Goal: Task Accomplishment & Management: Use online tool/utility

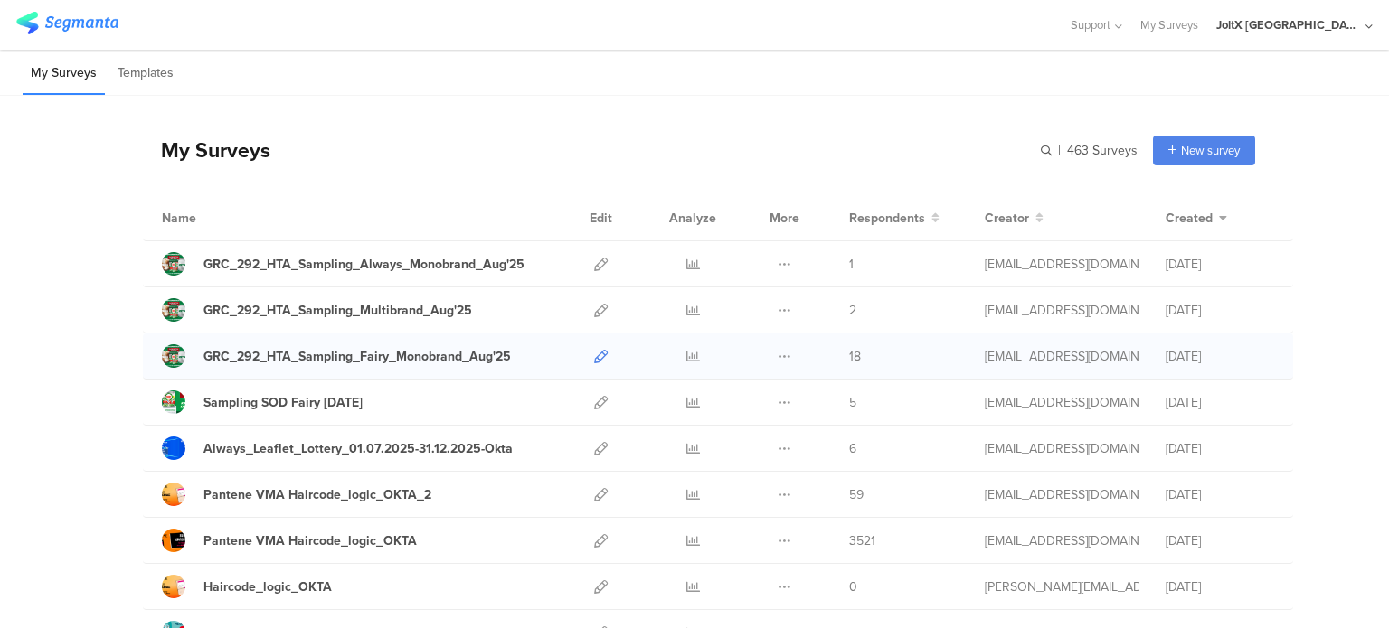
click at [594, 357] on icon at bounding box center [601, 357] width 14 height 14
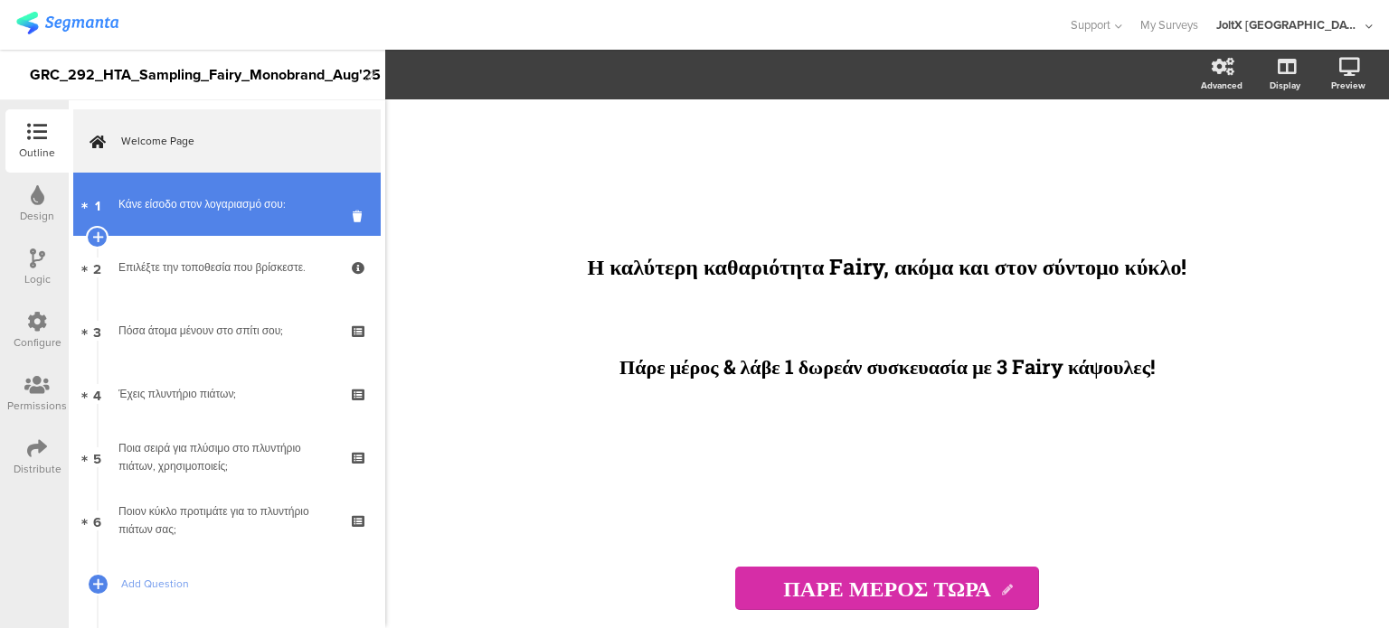
click at [181, 202] on div "Κάνε είσοδο στον λογαριασμό σου:" at bounding box center [226, 204] width 216 height 18
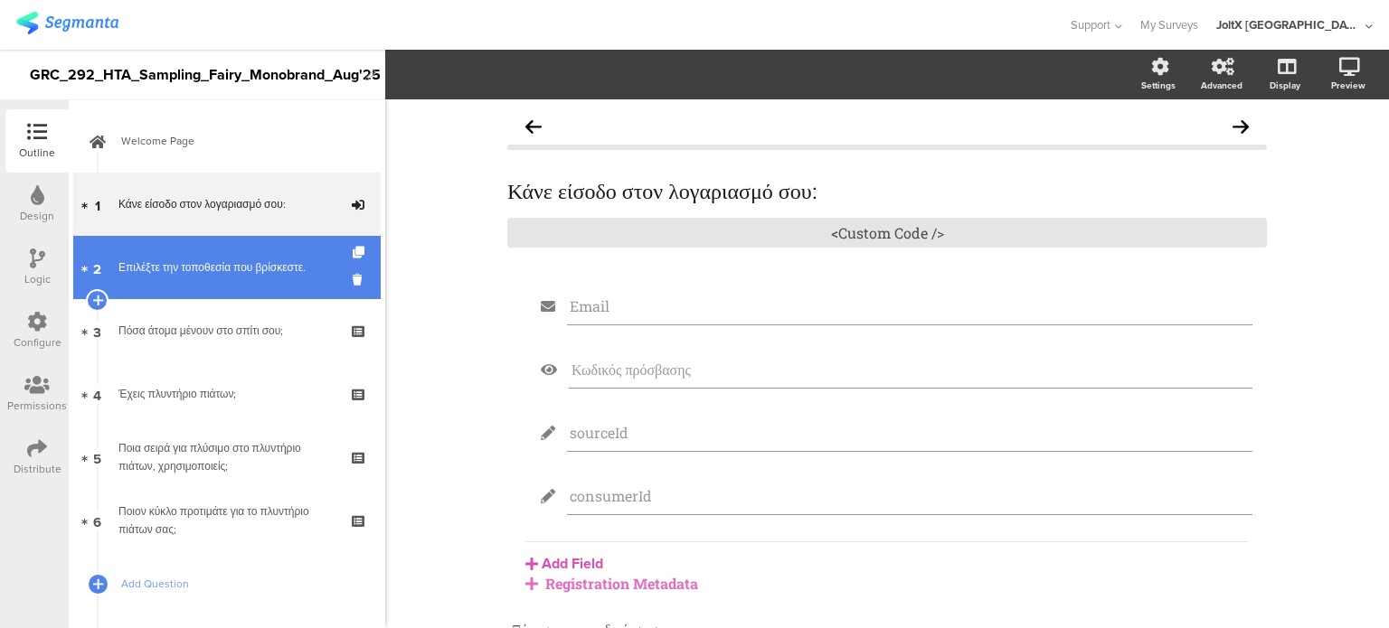
click at [206, 273] on div "Επιλέξτε την τοποθεσία που βρίσκεστε." at bounding box center [226, 268] width 216 height 18
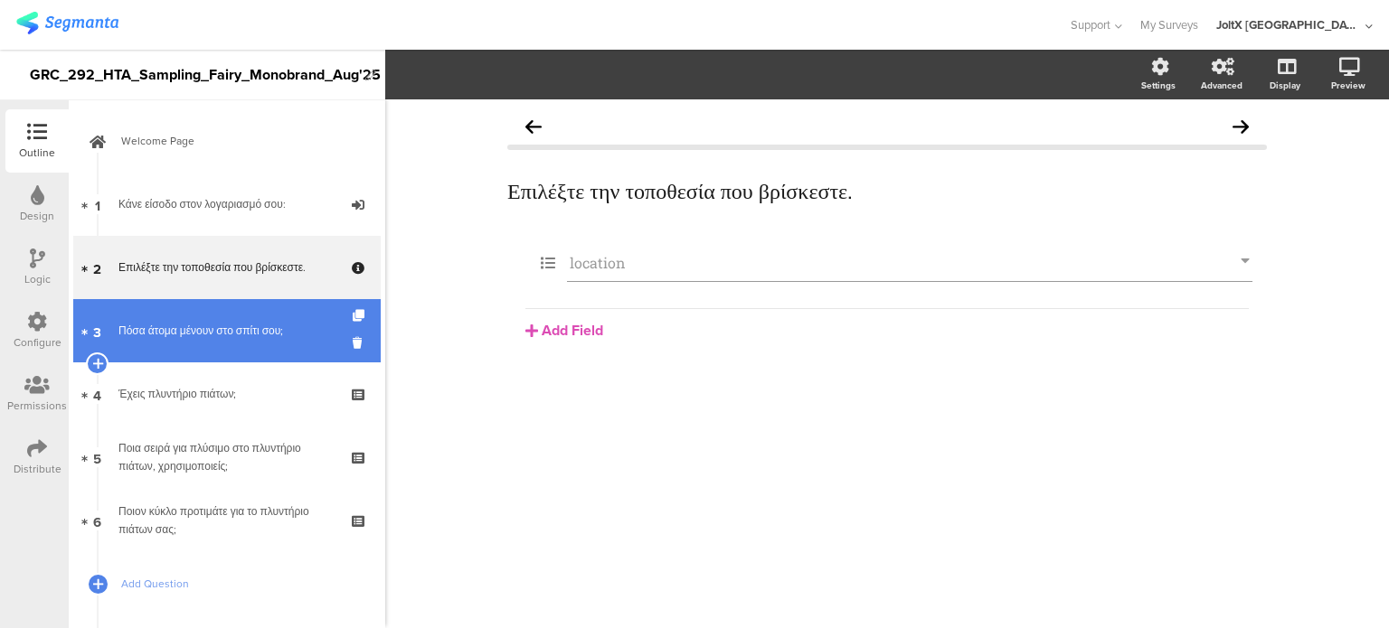
click at [239, 351] on link "3 Πόσα άτομα μένουν στο σπίτι σου;" at bounding box center [226, 330] width 307 height 63
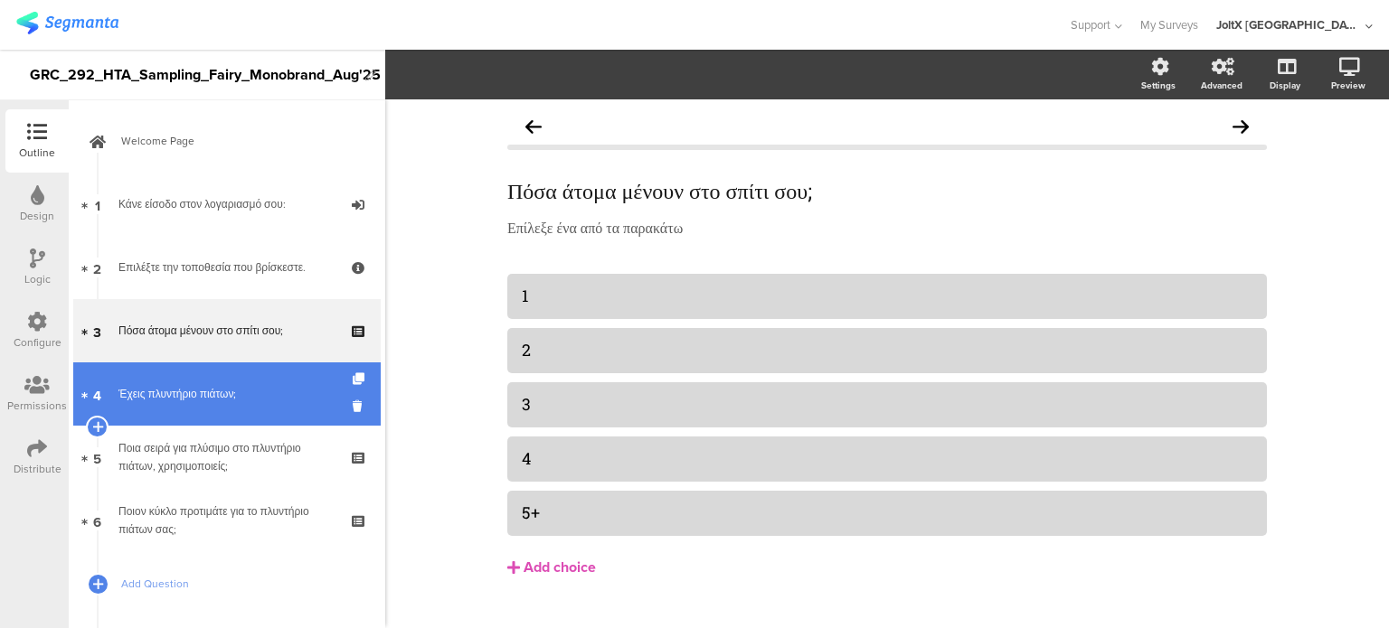
click at [243, 397] on div "Έχεις πλυντήριο πιάτων;" at bounding box center [226, 394] width 216 height 18
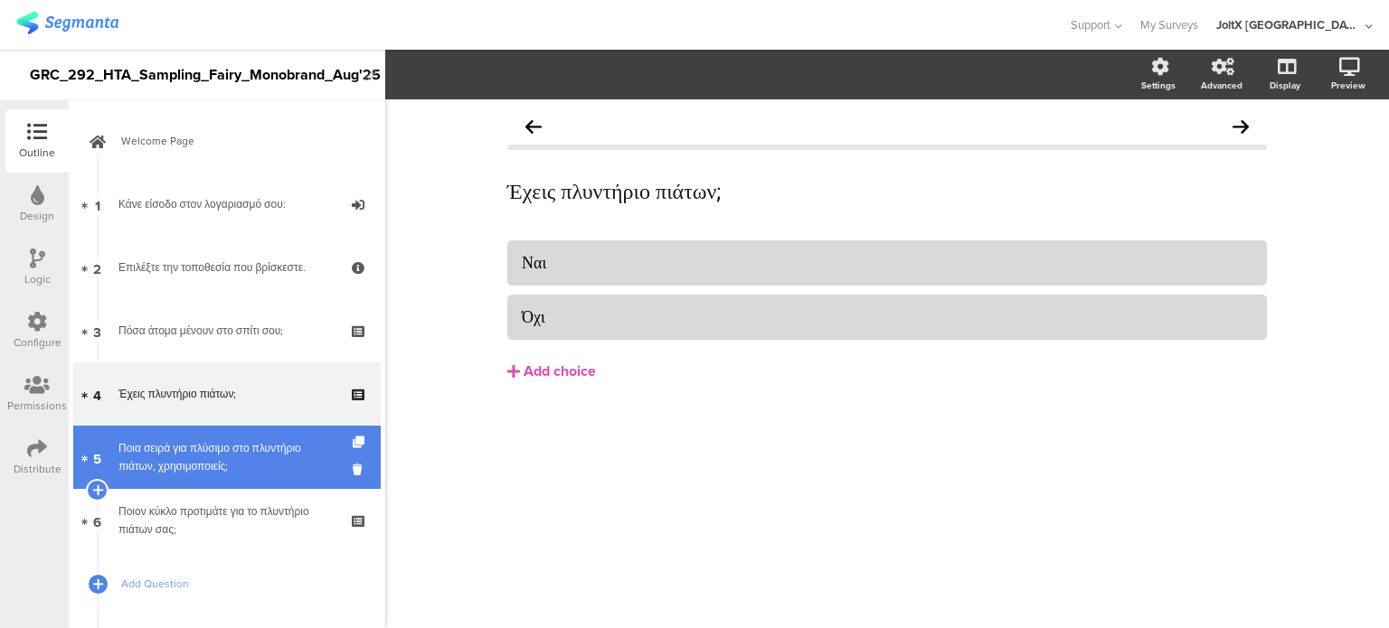
click at [246, 437] on link "5 Ποια σειρά για πλύσιμο στο πλυντήριο πιάτων, χρησιμοποιείς;" at bounding box center [226, 457] width 307 height 63
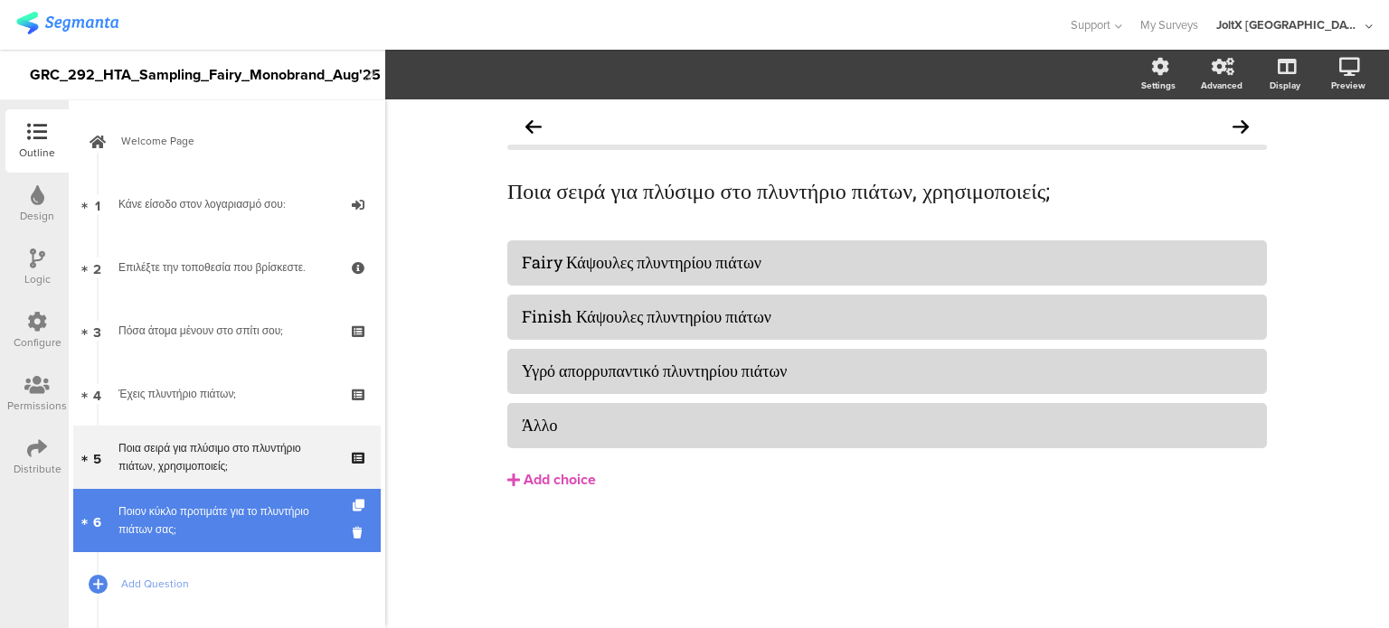
click at [260, 516] on div "Ποιον κύκλο προτιμάτε για το πλυντήριο πιάτων σας;" at bounding box center [226, 521] width 216 height 36
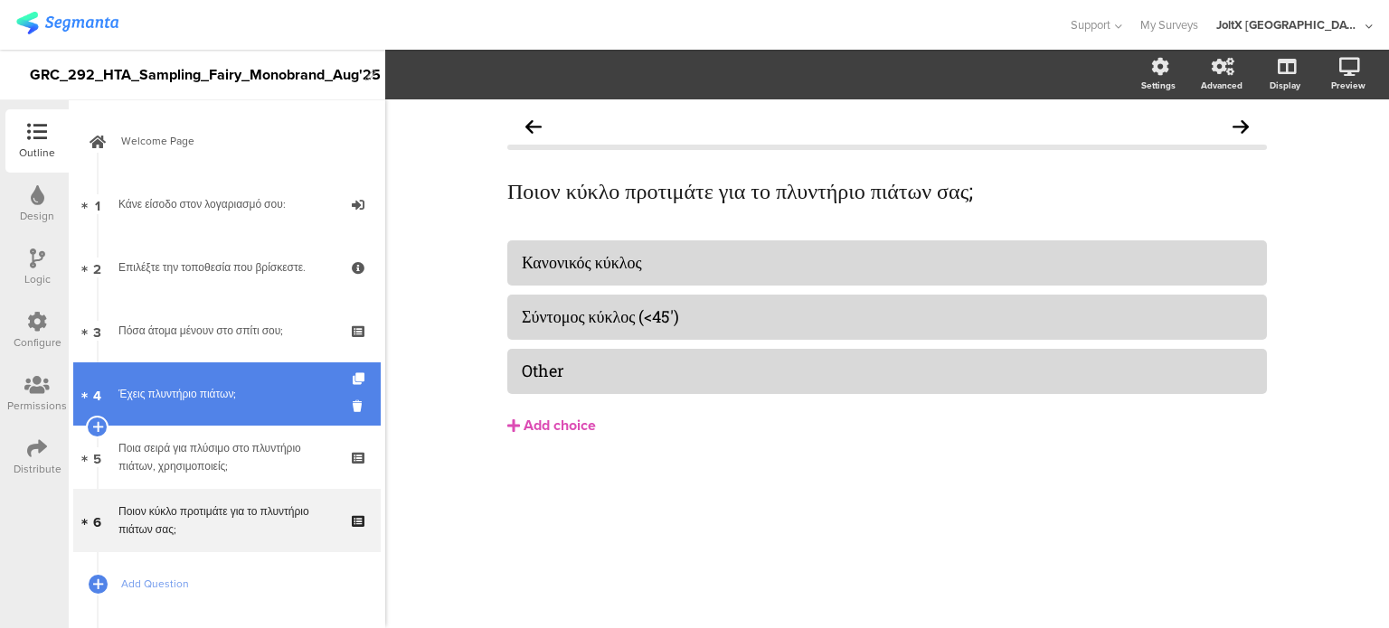
click at [268, 421] on link "4 Έχεις πλυντήριο πιάτων;" at bounding box center [226, 394] width 307 height 63
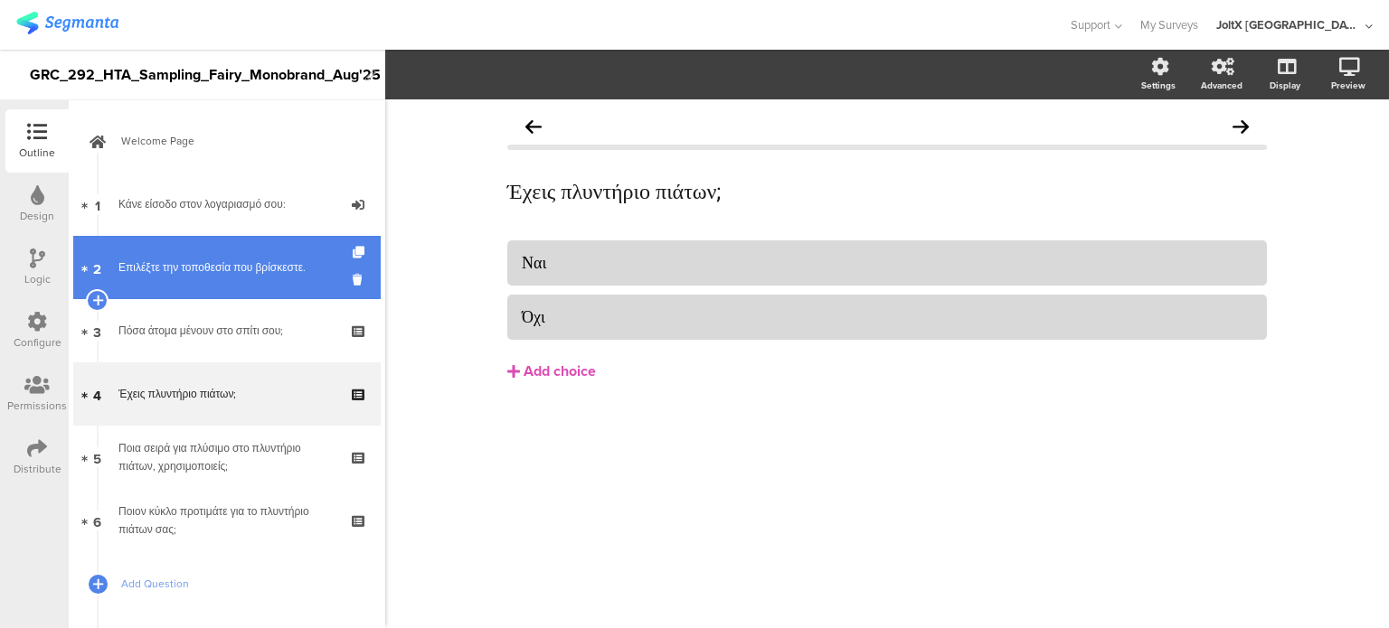
click at [233, 294] on link "2 Επιλέξτε την τοποθεσία που βρίσκεστε." at bounding box center [226, 267] width 307 height 63
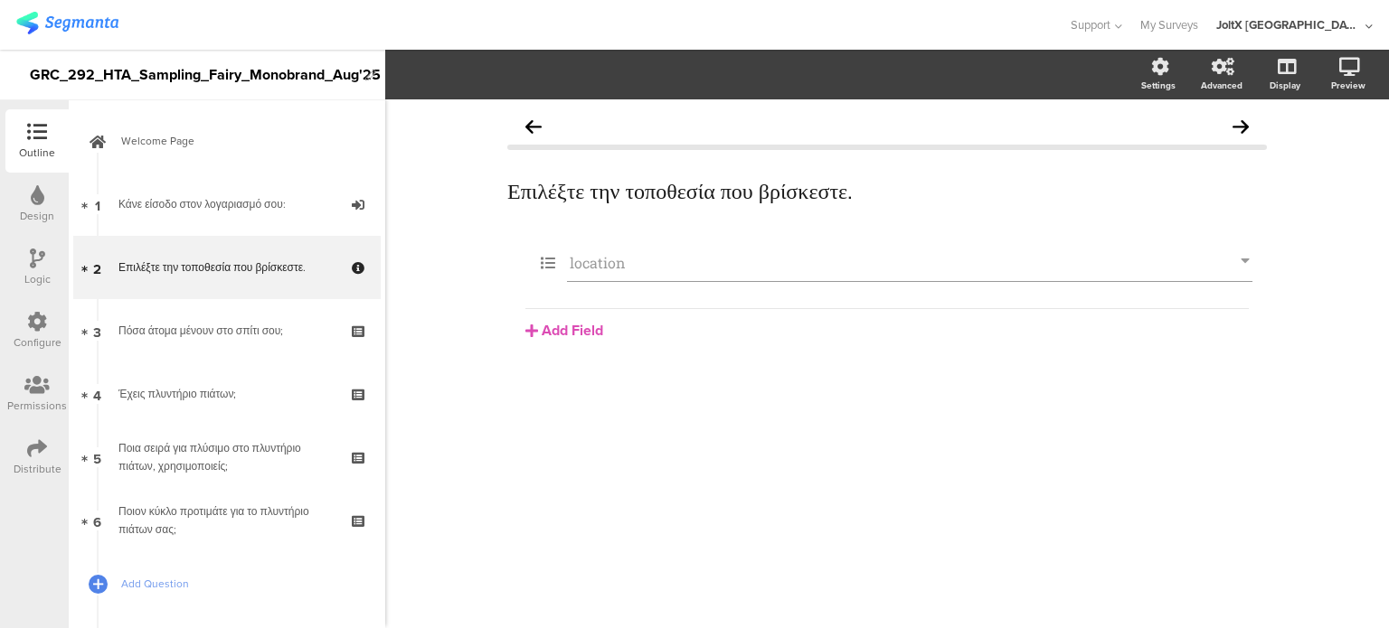
click at [32, 335] on div "Configure" at bounding box center [38, 342] width 48 height 16
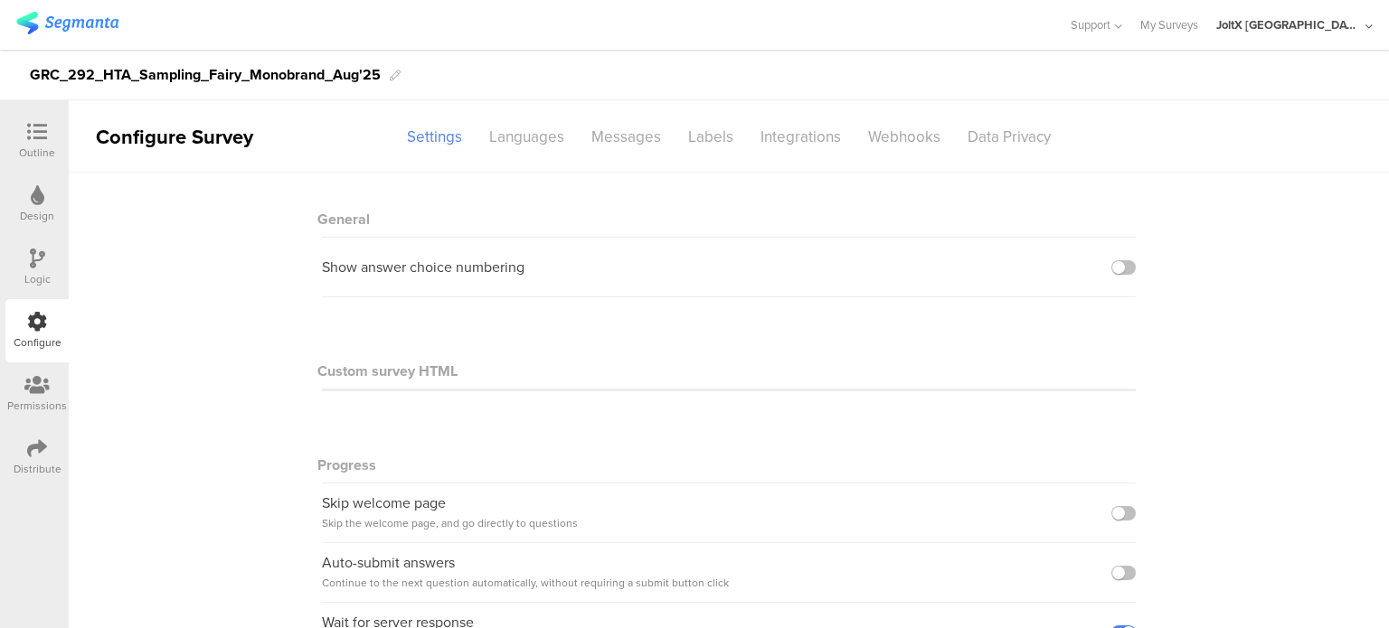
click at [772, 152] on sg-section-page-header "Configure Survey Settings Languages Messages Labels Integrations Webhooks Data …" at bounding box center [729, 136] width 1320 height 72
click at [772, 147] on div "Integrations" at bounding box center [801, 137] width 108 height 32
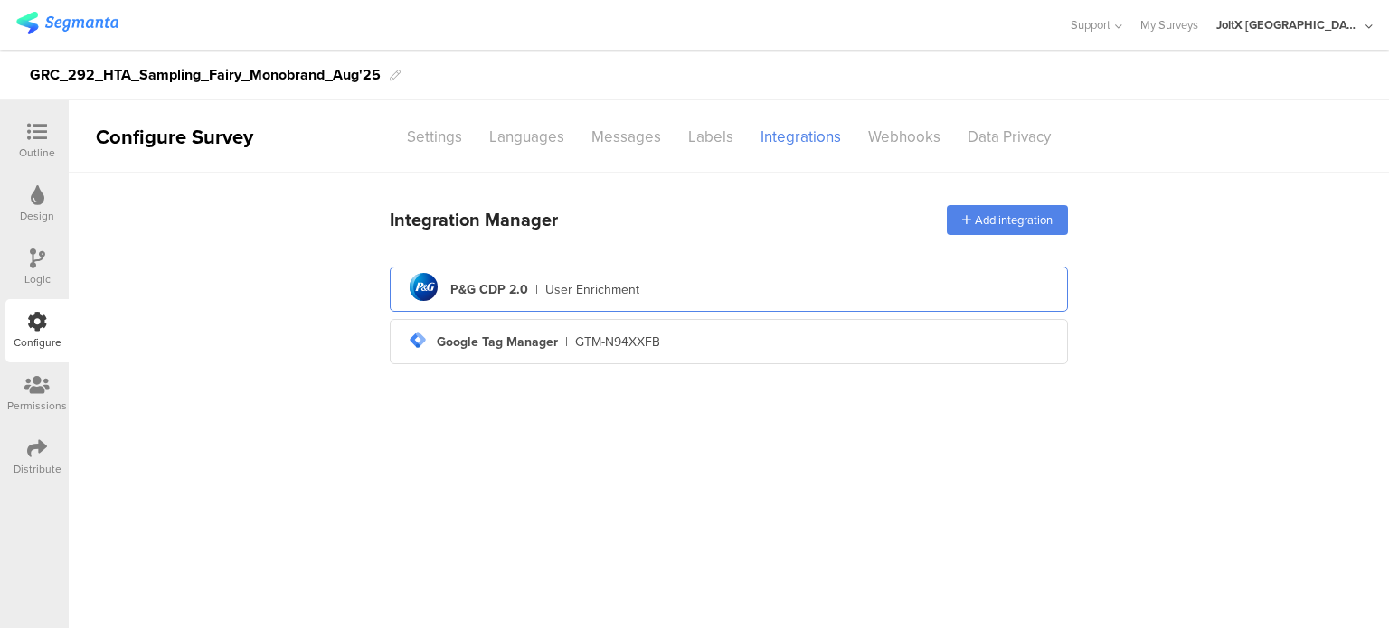
click at [560, 285] on div "User Enrichment" at bounding box center [592, 289] width 94 height 19
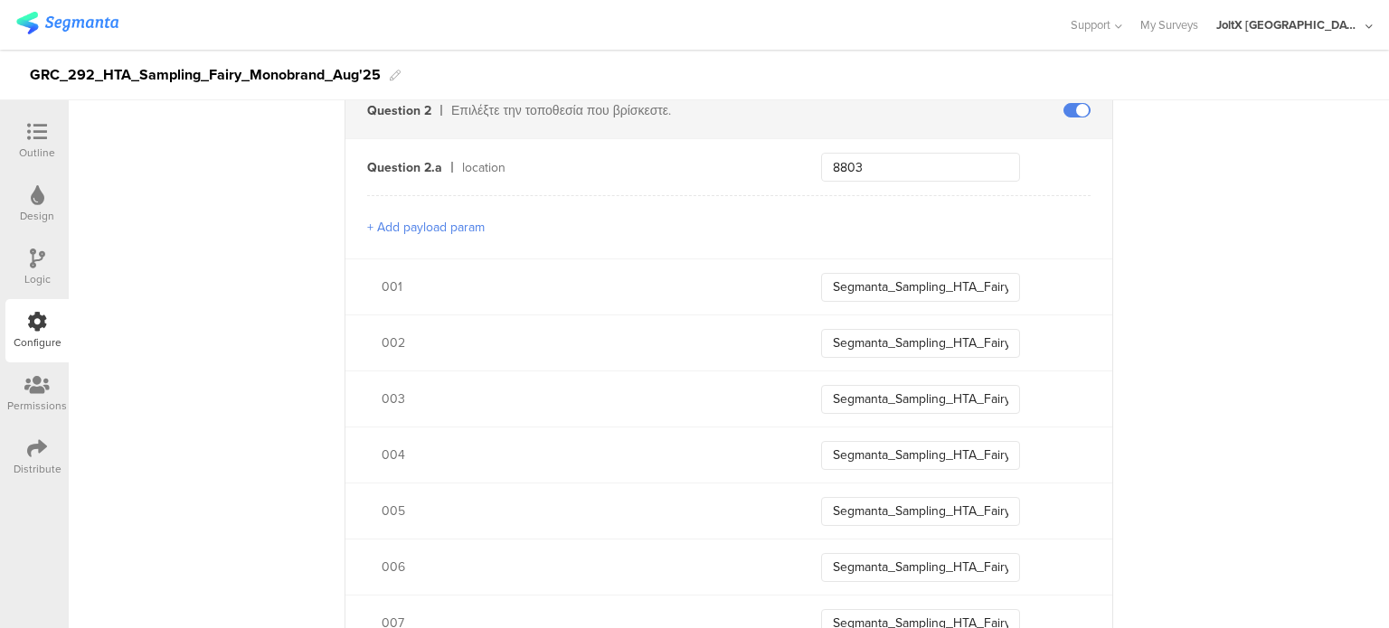
scroll to position [814, 0]
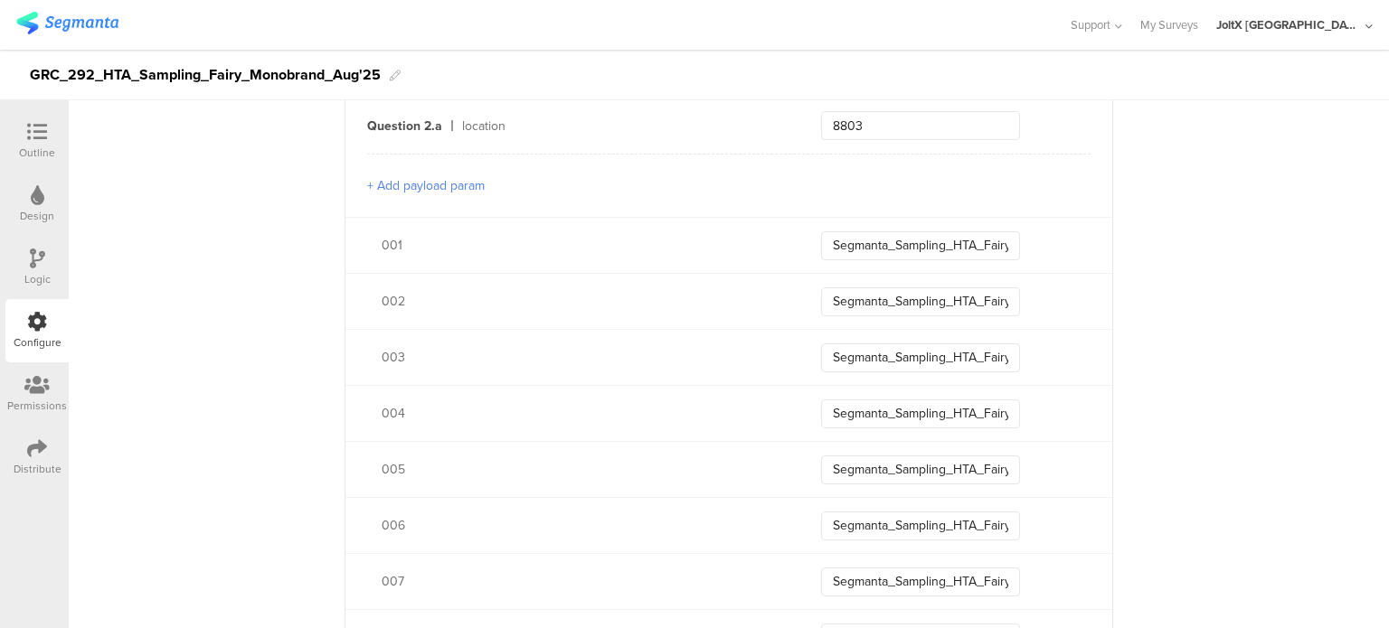
click at [451, 184] on button "+ Add payload param" at bounding box center [426, 185] width 118 height 19
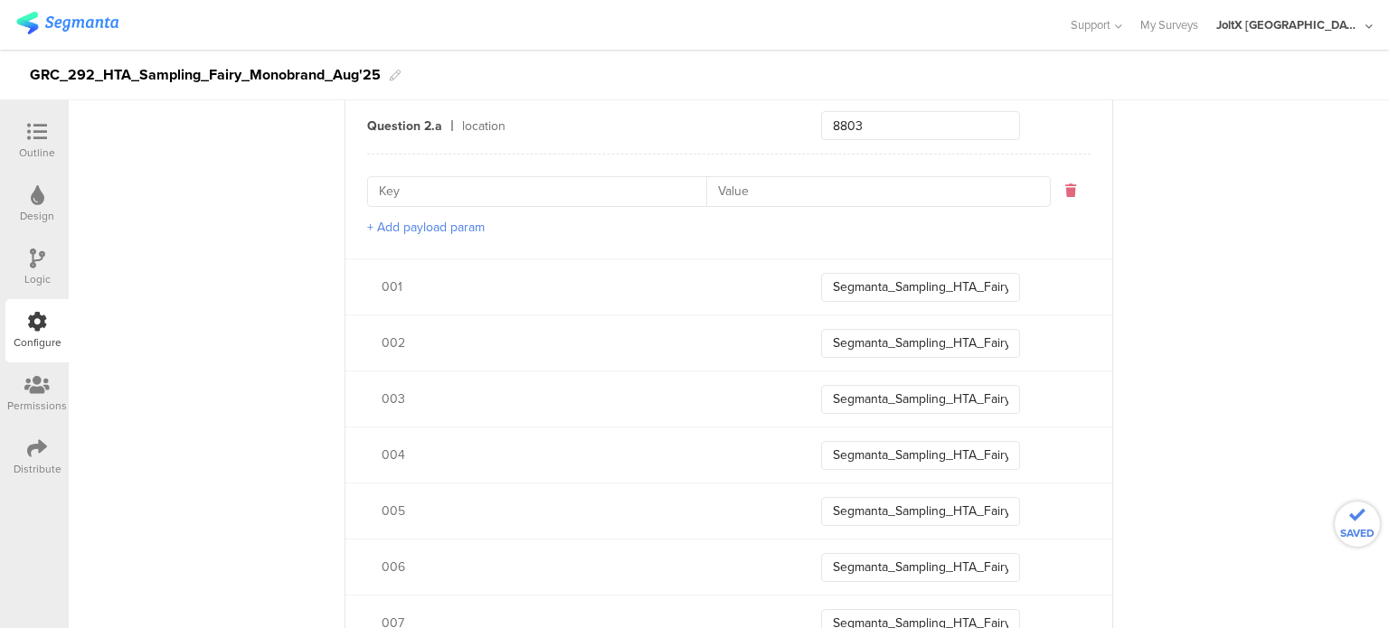
click at [1065, 194] on icon at bounding box center [1070, 190] width 11 height 13
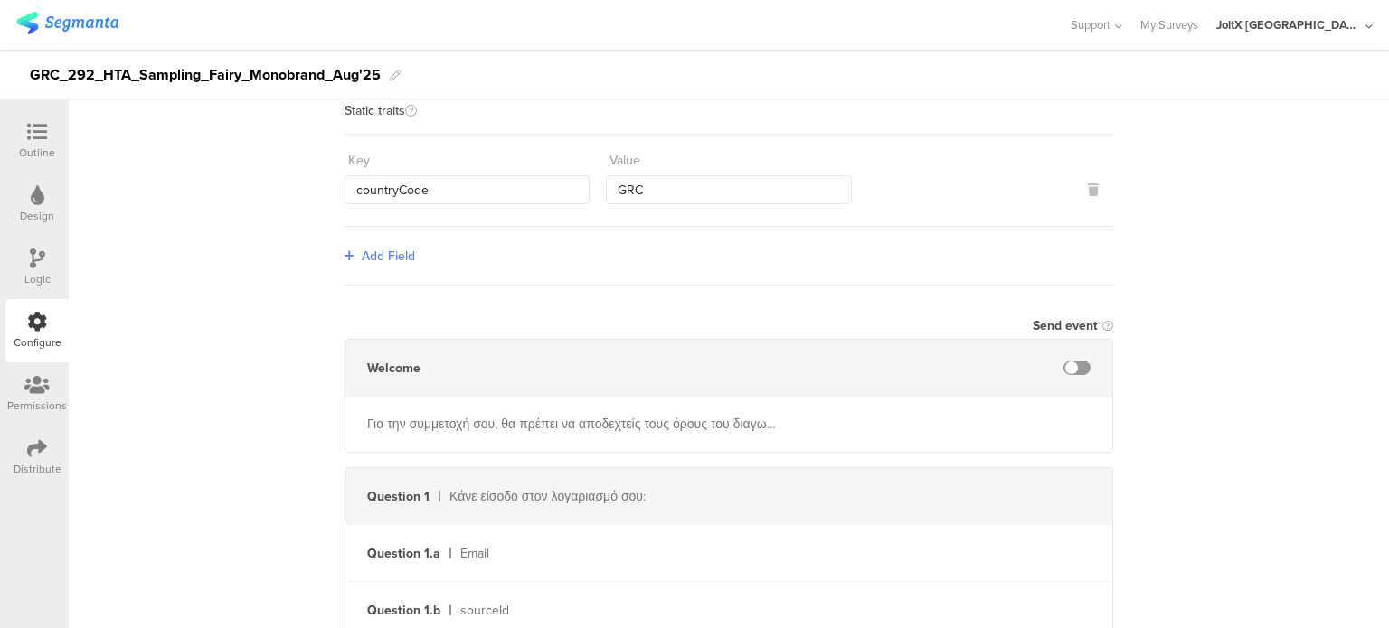
scroll to position [0, 0]
